Goal: Task Accomplishment & Management: Use online tool/utility

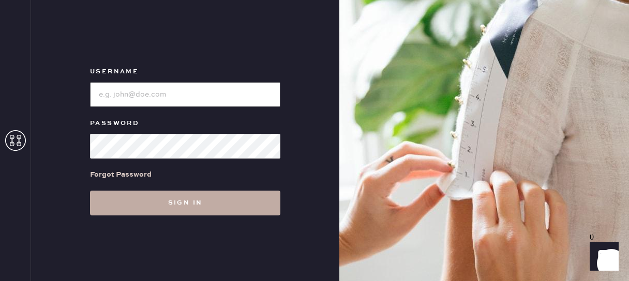
type input "reformationfillmore"
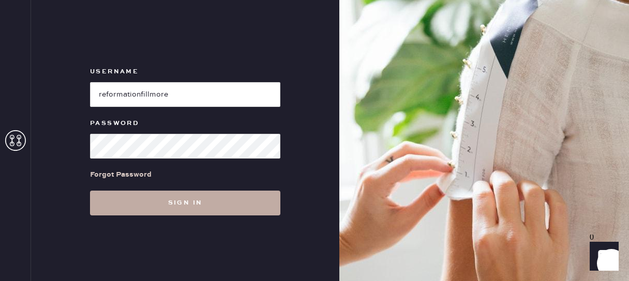
click at [200, 193] on button "Sign in" at bounding box center [185, 203] width 190 height 25
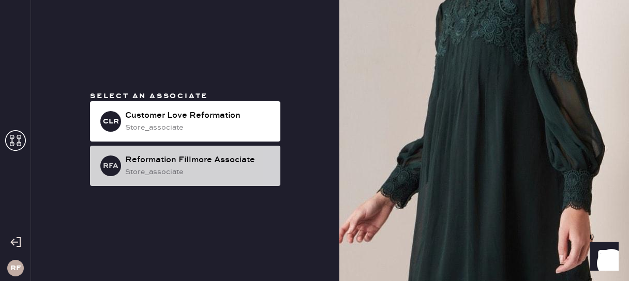
click at [192, 151] on div "RFA Reformation Fillmore Associate store_associate" at bounding box center [185, 166] width 190 height 40
click at [179, 169] on div "store_associate" at bounding box center [198, 171] width 147 height 11
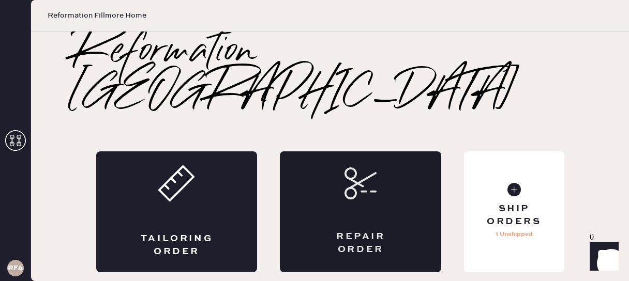
click at [346, 167] on icon at bounding box center [360, 183] width 32 height 32
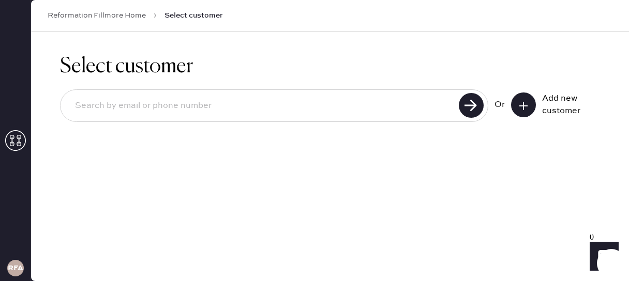
click at [217, 108] on input at bounding box center [261, 106] width 389 height 24
type input "2067551997"
click at [480, 107] on use at bounding box center [471, 105] width 25 height 25
click at [470, 102] on use at bounding box center [471, 105] width 25 height 25
click at [364, 112] on input "2067551997" at bounding box center [261, 106] width 389 height 24
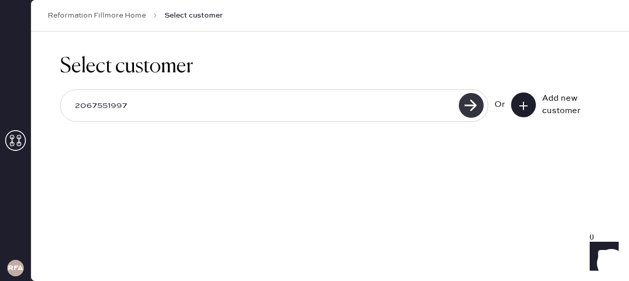
click at [478, 114] on use at bounding box center [471, 105] width 25 height 25
click at [102, 106] on input "2067551997" at bounding box center [261, 106] width 389 height 24
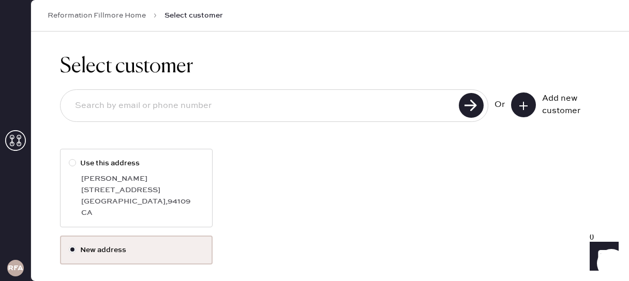
scroll to position [95, 0]
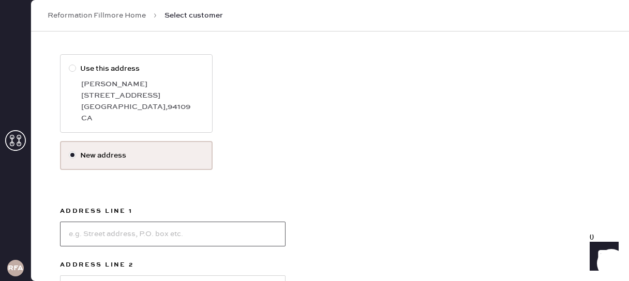
click at [84, 238] on input at bounding box center [172, 234] width 225 height 25
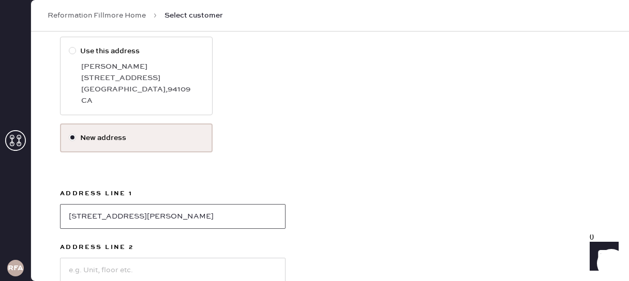
scroll to position [118, 0]
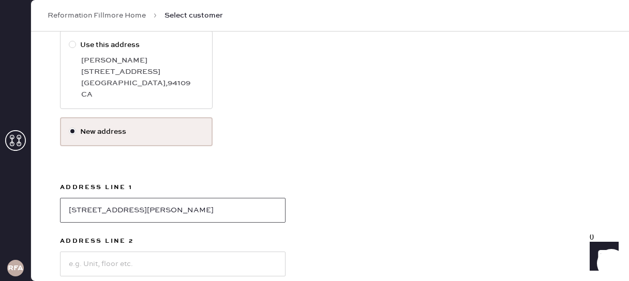
type input "[STREET_ADDRESS][PERSON_NAME]"
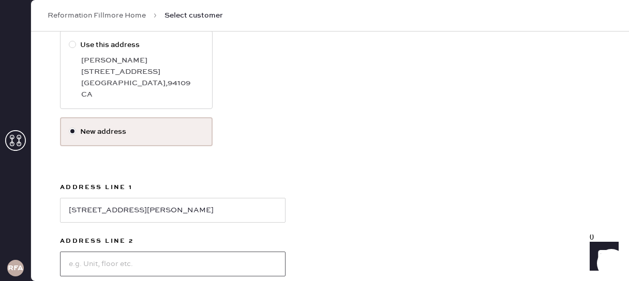
click at [88, 258] on input at bounding box center [172, 264] width 225 height 25
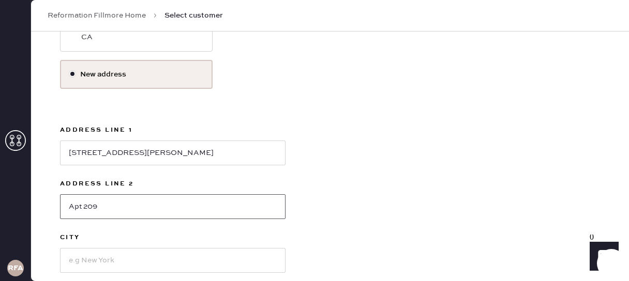
scroll to position [206, 0]
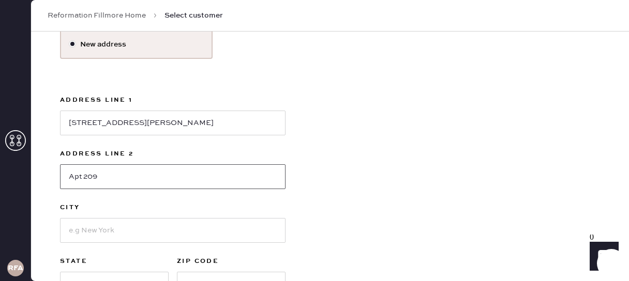
type input "Apt 209"
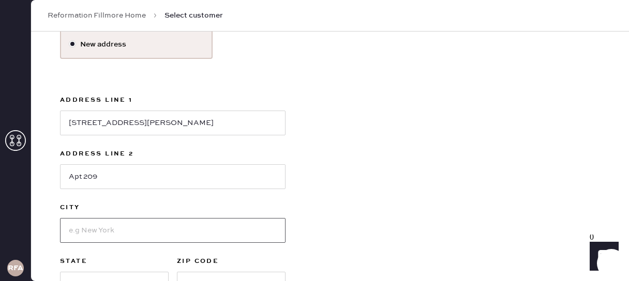
click at [137, 230] on input at bounding box center [172, 230] width 225 height 25
type input "[GEOGRAPHIC_DATA]"
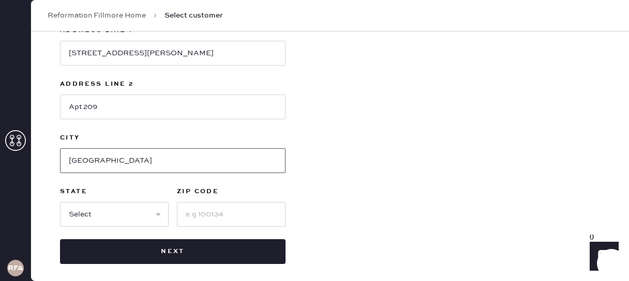
scroll to position [281, 0]
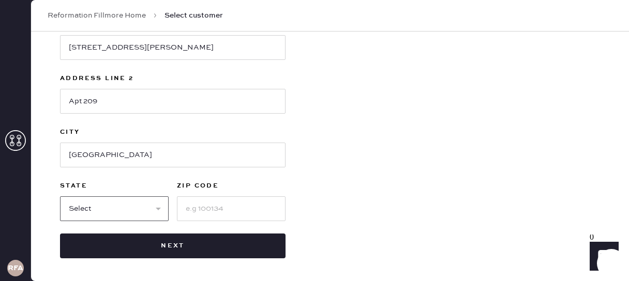
click at [121, 207] on select "Select AK AL AR AZ CA CO CT [GEOGRAPHIC_DATA] DE FL [GEOGRAPHIC_DATA] HI [GEOGR…" at bounding box center [114, 208] width 109 height 25
select select "CA"
click at [60, 196] on select "Select AK AL AR AZ CA CO CT [GEOGRAPHIC_DATA] DE FL [GEOGRAPHIC_DATA] HI [GEOGR…" at bounding box center [114, 208] width 109 height 25
click at [190, 215] on input at bounding box center [231, 208] width 109 height 25
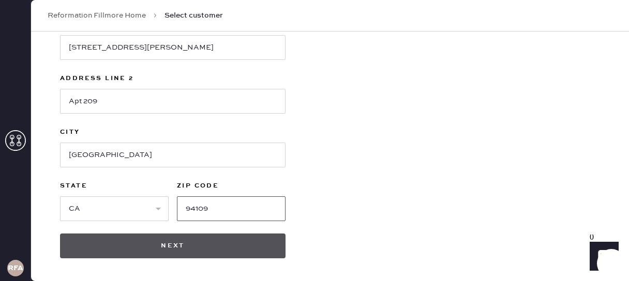
type input "94109"
click at [164, 250] on button "Next" at bounding box center [172, 246] width 225 height 25
click at [180, 246] on button "Next" at bounding box center [172, 246] width 225 height 25
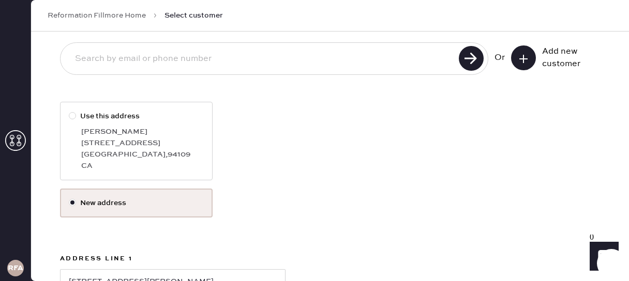
scroll to position [47, 0]
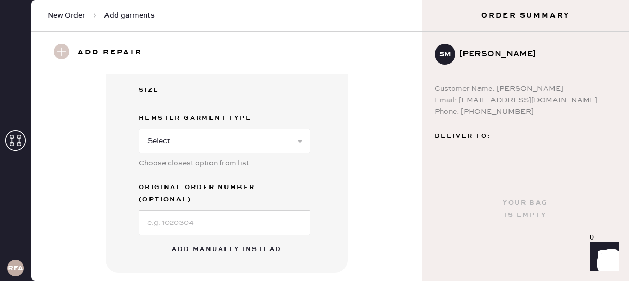
scroll to position [268, 0]
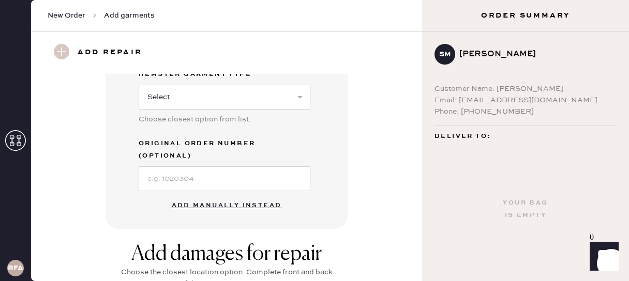
click at [186, 195] on button "Add manually instead" at bounding box center [226, 205] width 123 height 21
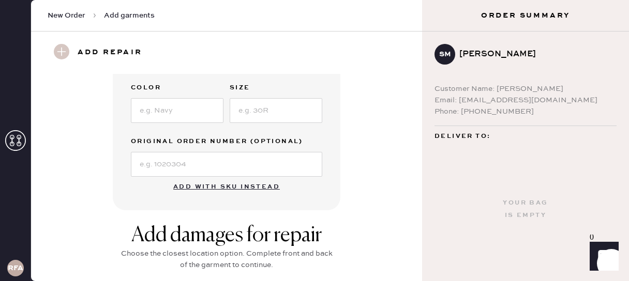
scroll to position [0, 0]
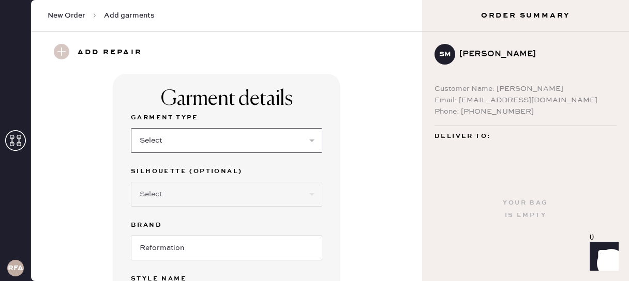
click at [174, 137] on select "Select Basic Skirt Jeans Leggings Pants Shorts Basic Sleeved Dress Basic Sleeve…" at bounding box center [226, 140] width 191 height 25
select select "13"
click at [131, 128] on select "Select Basic Skirt Jeans Leggings Pants Shorts Basic Sleeved Dress Basic Sleeve…" at bounding box center [226, 140] width 191 height 25
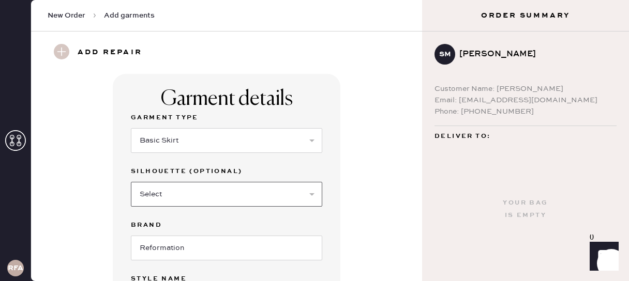
click at [173, 196] on select "Select Maxi Skirt Midi Skirt Mini Skirt Other" at bounding box center [226, 194] width 191 height 25
click at [131, 182] on select "Select Maxi Skirt Midi Skirt Mini Skirt Other" at bounding box center [226, 194] width 191 height 25
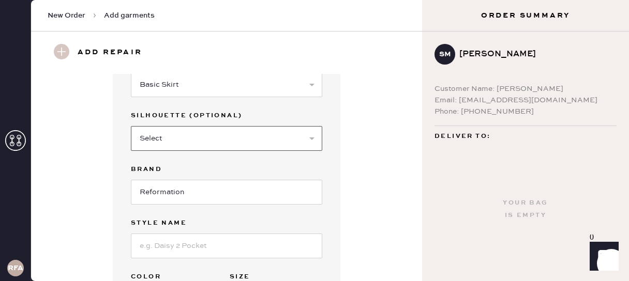
scroll to position [115, 0]
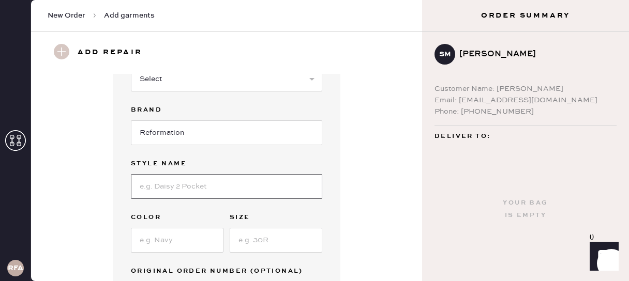
click at [171, 191] on input at bounding box center [226, 186] width 191 height 25
type input "[PERSON_NAME] SKIRT"
click at [161, 240] on input at bounding box center [177, 240] width 93 height 25
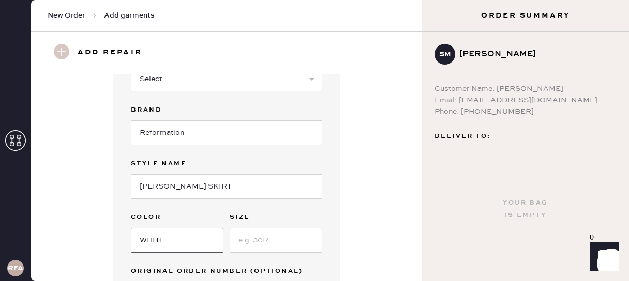
type input "WHITE"
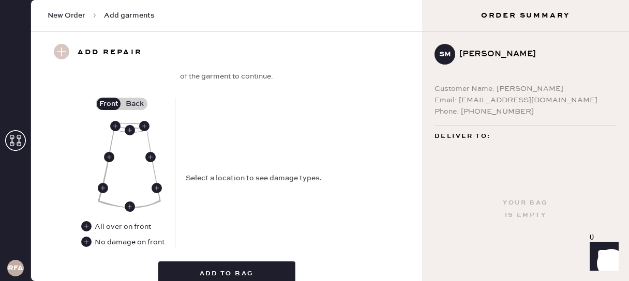
scroll to position [443, 0]
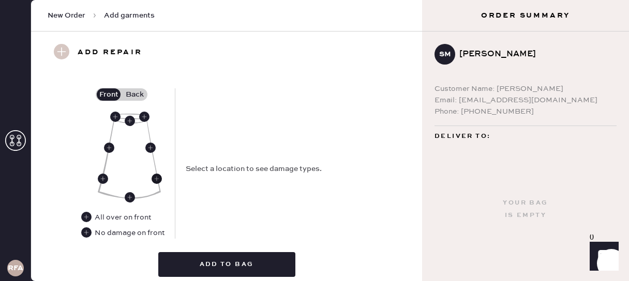
type input "4"
click at [153, 179] on use at bounding box center [156, 179] width 10 height 10
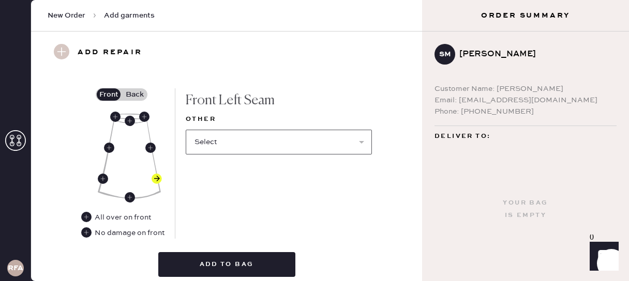
click at [223, 142] on select "Select Broken / Ripped Hem Broken Beads Broken Belt Loop Broken Button Broken E…" at bounding box center [279, 142] width 186 height 25
select select "1777"
click at [186, 130] on select "Select Broken / Ripped Hem Broken Beads Broken Belt Loop Broken Button Broken E…" at bounding box center [279, 142] width 186 height 25
select select
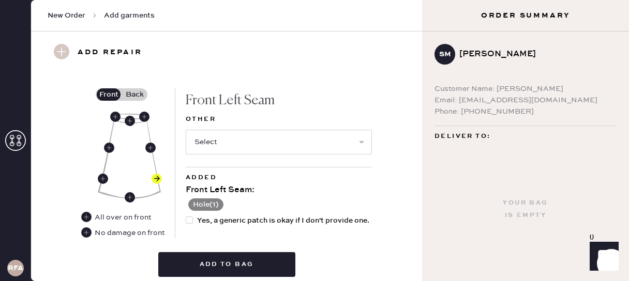
click at [188, 218] on div at bounding box center [189, 220] width 7 height 7
click at [186, 216] on input "Yes, a generic patch is okay if I don't provide one." at bounding box center [186, 215] width 1 height 1
checkbox input "true"
click at [139, 95] on label "Back" at bounding box center [134, 94] width 26 height 12
click at [134, 95] on input "Back" at bounding box center [134, 95] width 0 height 0
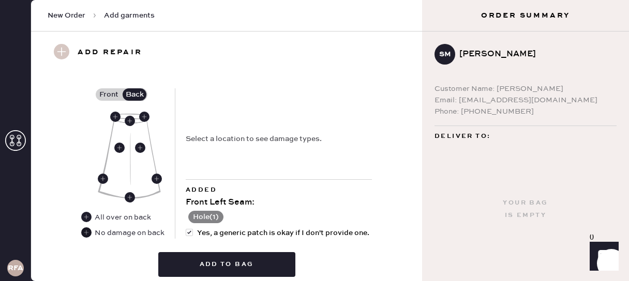
click at [84, 234] on use at bounding box center [86, 232] width 10 height 10
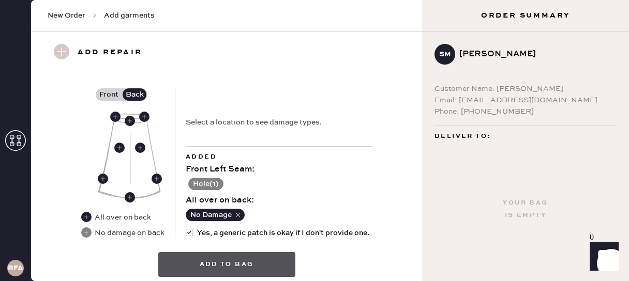
click at [203, 267] on button "Add to bag" at bounding box center [226, 264] width 137 height 25
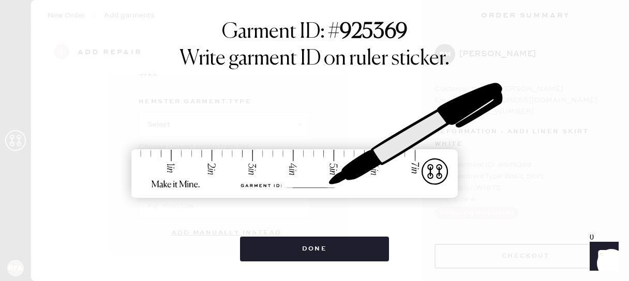
scroll to position [227, 0]
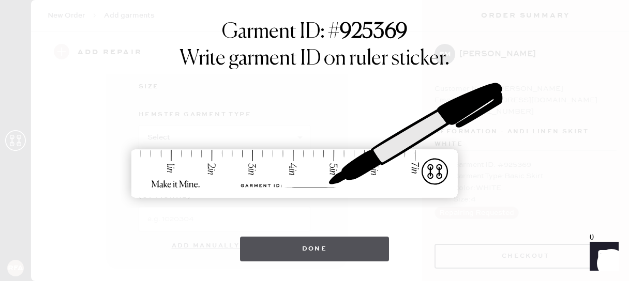
click at [309, 248] on button "Done" at bounding box center [314, 249] width 149 height 25
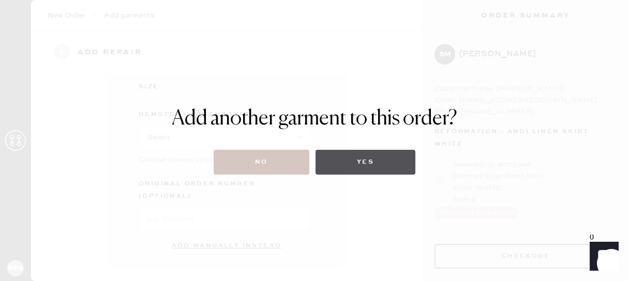
click at [354, 163] on button "Yes" at bounding box center [365, 162] width 100 height 25
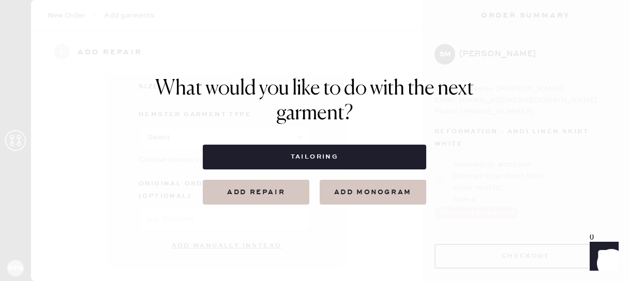
click at [272, 194] on button "Add repair" at bounding box center [256, 192] width 106 height 25
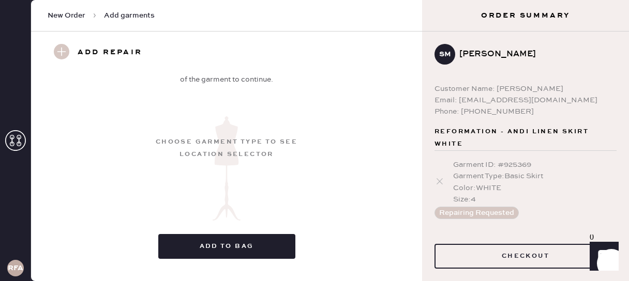
scroll to position [482, 0]
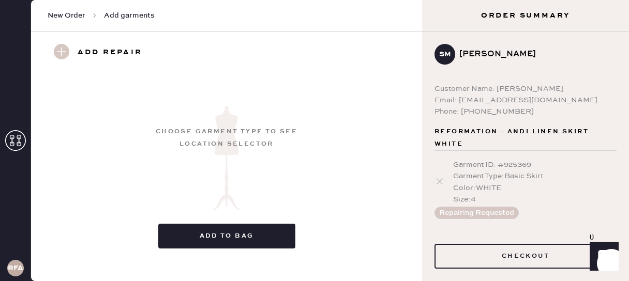
click at [62, 49] on use at bounding box center [62, 52] width 16 height 16
click at [62, 55] on use at bounding box center [62, 52] width 16 height 16
click at [223, 133] on div "Choose garment type to see location selector" at bounding box center [226, 138] width 145 height 25
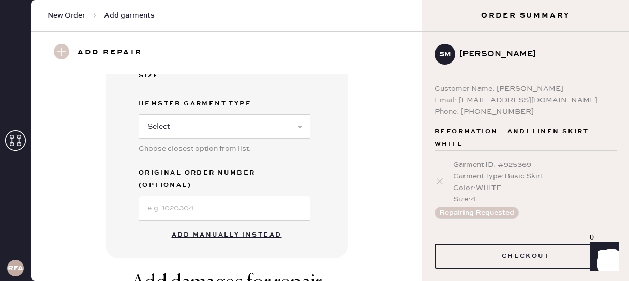
scroll to position [240, 0]
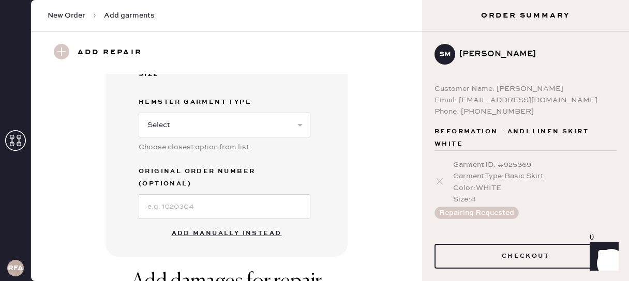
click at [215, 223] on button "Add manually instead" at bounding box center [226, 233] width 123 height 21
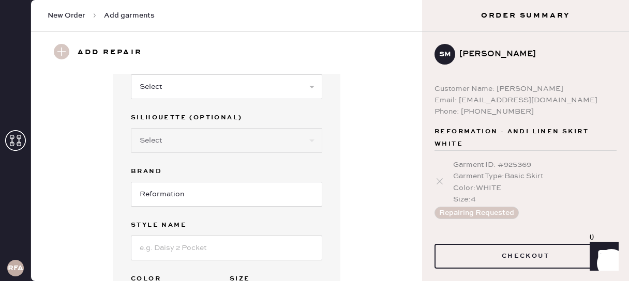
scroll to position [0, 0]
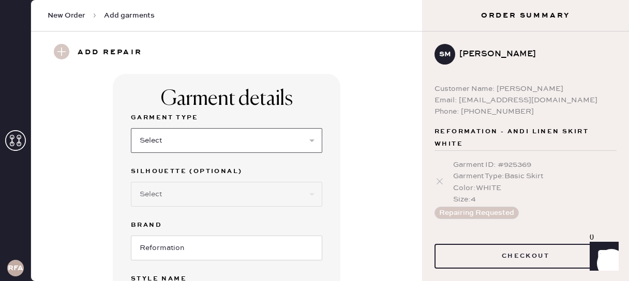
click at [180, 140] on select "Select Basic Skirt Jeans Leggings Pants Shorts Basic Sleeved Dress Basic Sleeve…" at bounding box center [226, 140] width 191 height 25
select select "7"
click at [131, 128] on select "Select Basic Skirt Jeans Leggings Pants Shorts Basic Sleeved Dress Basic Sleeve…" at bounding box center [226, 140] width 191 height 25
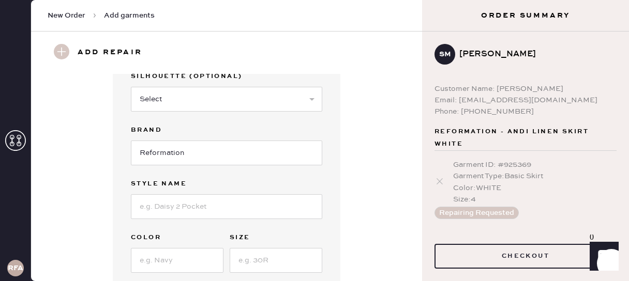
scroll to position [96, 0]
click at [188, 217] on input at bounding box center [226, 205] width 191 height 25
type input "[PERSON_NAME] DRESS"
type input "AZURE CHECK"
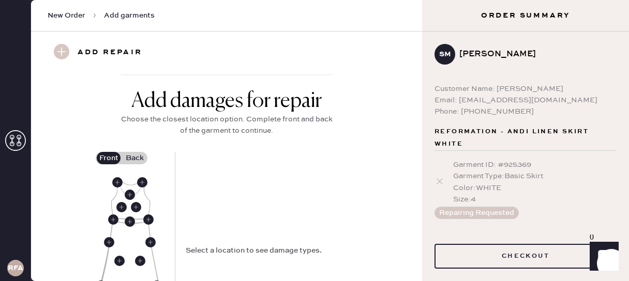
scroll to position [386, 0]
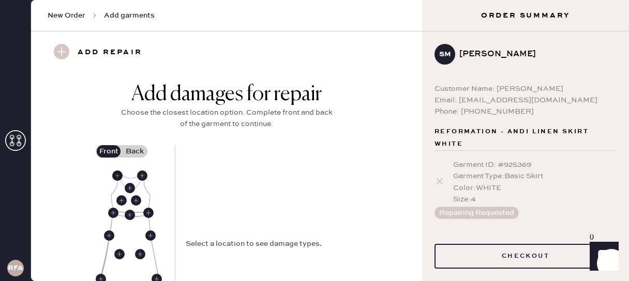
type input "4"
click at [119, 177] on use at bounding box center [117, 176] width 10 height 10
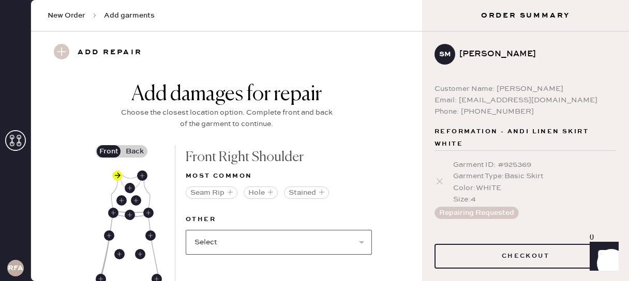
click at [208, 242] on select "Select Broken / Ripped Hem Broken Beads Broken Belt Loop Broken Button Broken C…" at bounding box center [279, 242] width 186 height 25
select select "1619"
click at [186, 230] on select "Select Broken / Ripped Hem Broken Beads Broken Belt Loop Broken Button Broken C…" at bounding box center [279, 242] width 186 height 25
select select
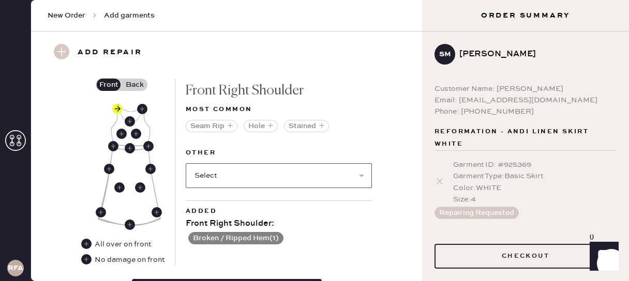
scroll to position [457, 0]
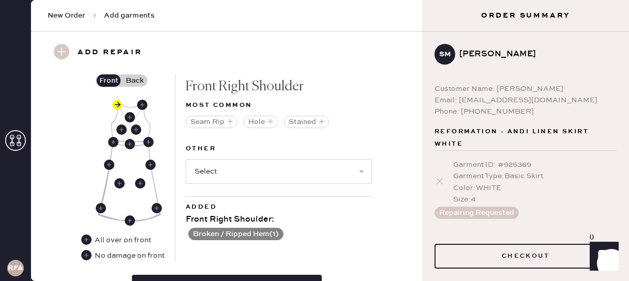
click at [128, 80] on label "Back" at bounding box center [134, 80] width 26 height 12
click at [134, 81] on input "Back" at bounding box center [134, 81] width 0 height 0
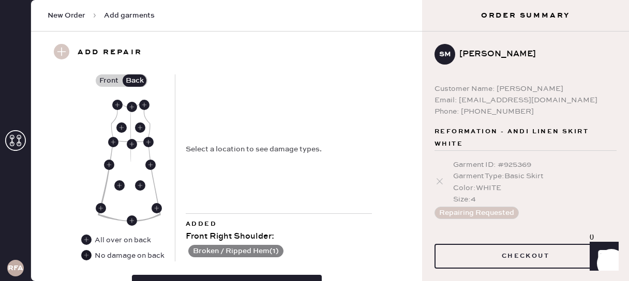
click at [85, 255] on use at bounding box center [86, 255] width 10 height 10
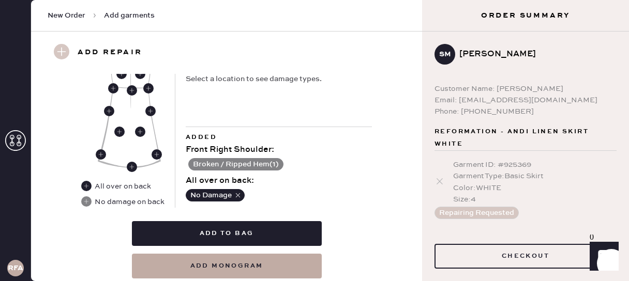
scroll to position [545, 0]
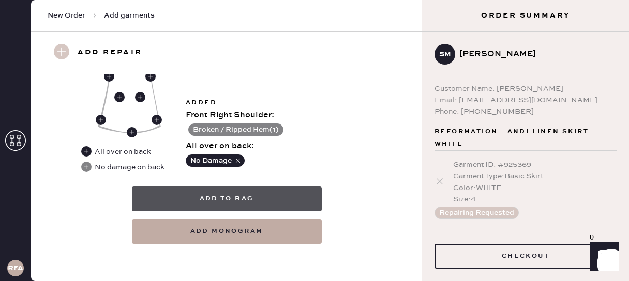
click at [219, 200] on button "Add to bag" at bounding box center [227, 199] width 190 height 25
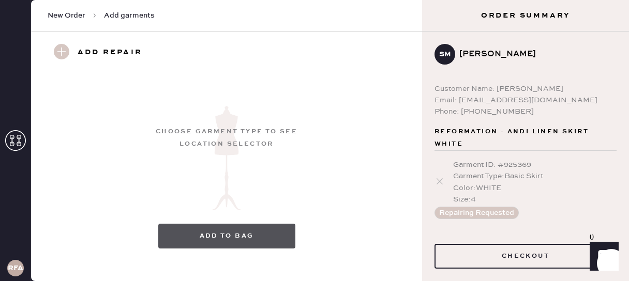
scroll to position [227, 0]
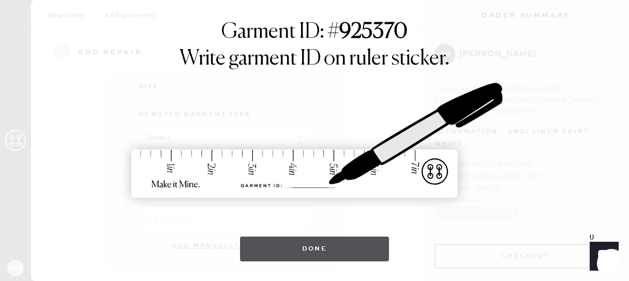
click at [275, 239] on button "Done" at bounding box center [314, 249] width 149 height 25
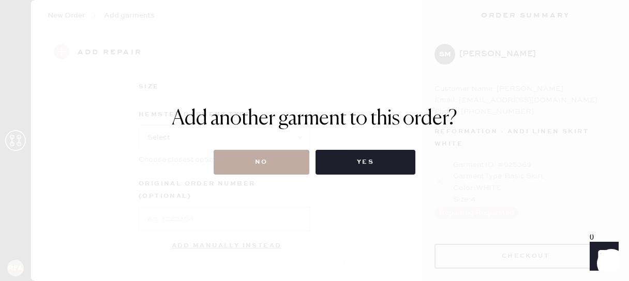
click at [259, 167] on button "No" at bounding box center [262, 162] width 96 height 25
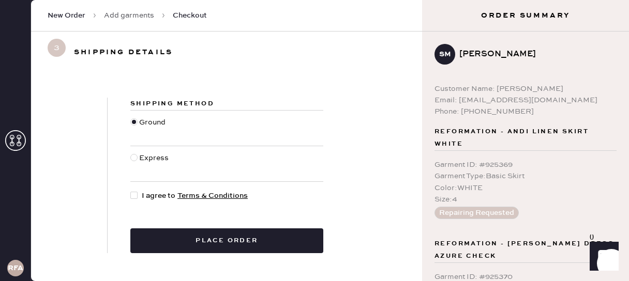
click at [133, 158] on div at bounding box center [133, 157] width 7 height 7
click at [131, 153] on input "Express" at bounding box center [130, 153] width 1 height 1
radio input "true"
click at [133, 192] on div at bounding box center [133, 195] width 7 height 7
click at [131, 191] on input "I agree to Terms & Conditions" at bounding box center [130, 190] width 1 height 1
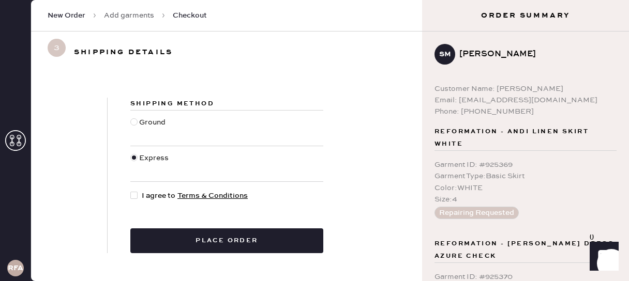
checkbox input "true"
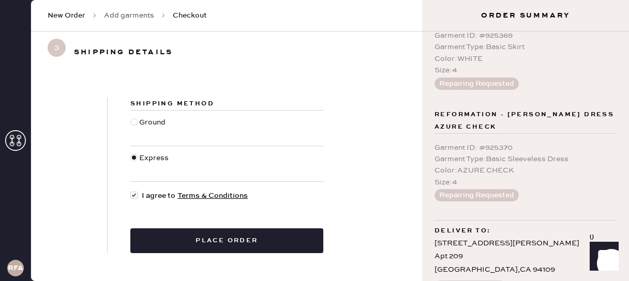
scroll to position [154, 0]
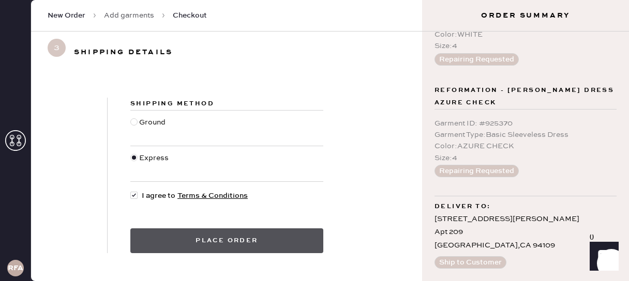
click at [262, 237] on button "Place order" at bounding box center [226, 241] width 193 height 25
